Goal: Navigation & Orientation: Find specific page/section

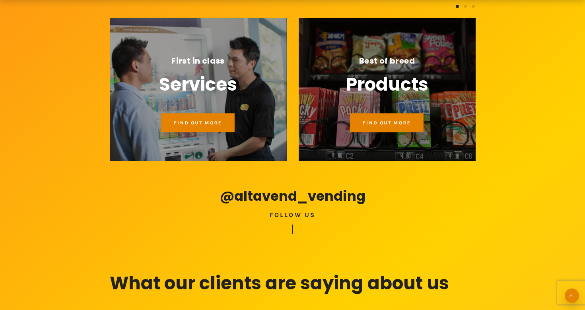
scroll to position [709, 0]
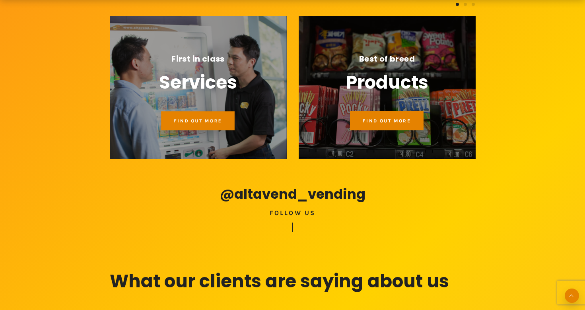
click at [399, 123] on span "Find out more" at bounding box center [386, 121] width 48 height 6
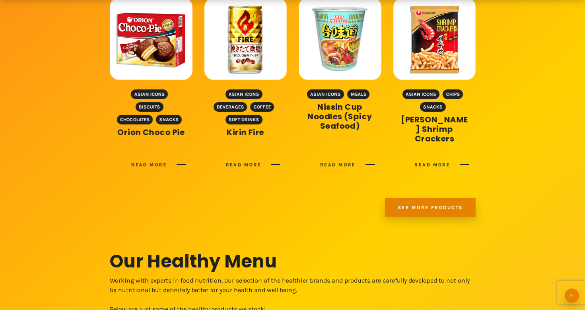
scroll to position [535, 0]
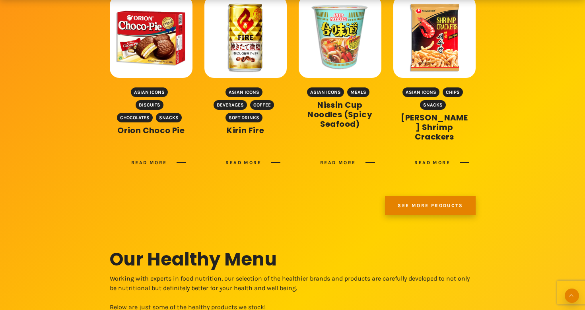
click at [428, 203] on link "See more products" at bounding box center [430, 205] width 91 height 19
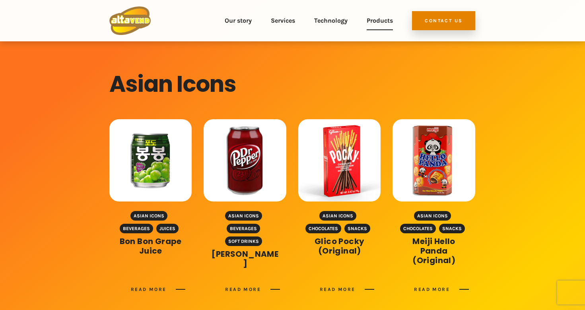
click at [385, 22] on link "Products" at bounding box center [379, 20] width 26 height 29
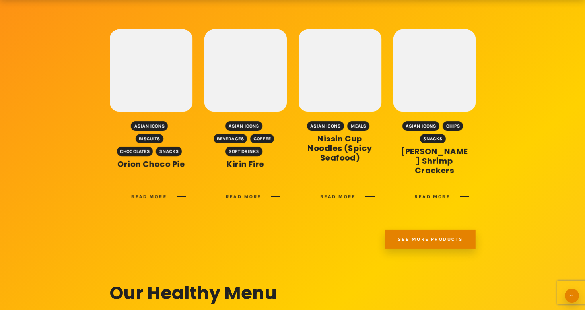
scroll to position [504, 0]
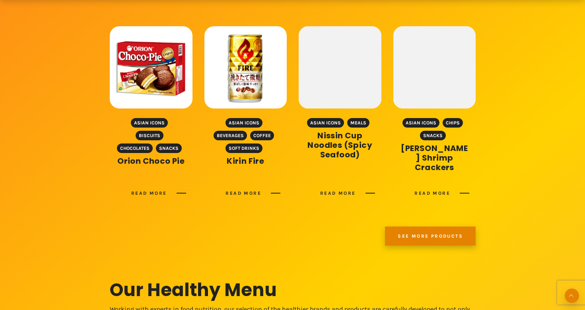
click at [418, 235] on link "See more products" at bounding box center [430, 235] width 91 height 19
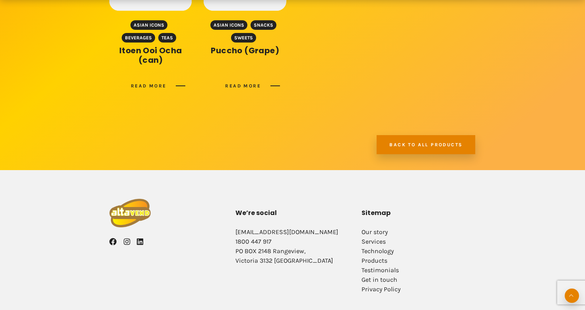
scroll to position [595, 0]
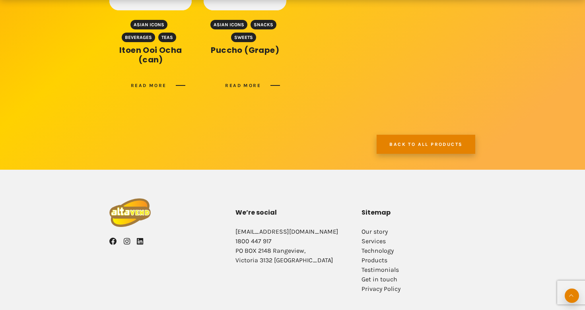
click at [408, 142] on link "Back to all products" at bounding box center [425, 144] width 99 height 19
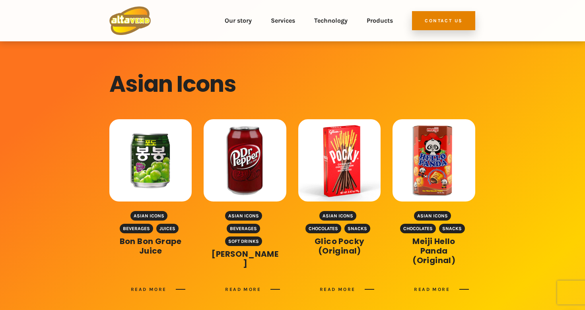
scroll to position [0, 0]
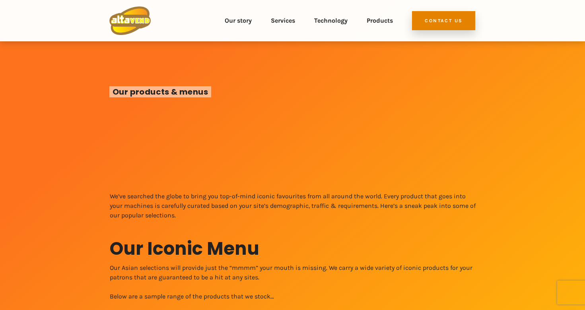
scroll to position [535, 0]
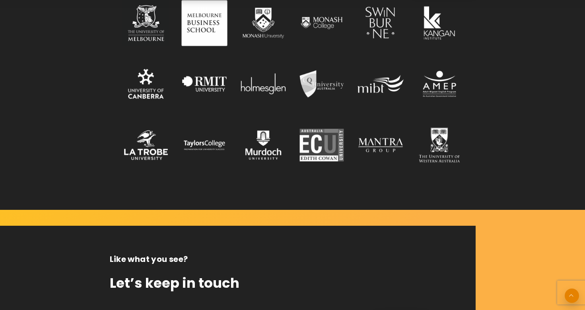
scroll to position [1651, 0]
